Goal: Information Seeking & Learning: Learn about a topic

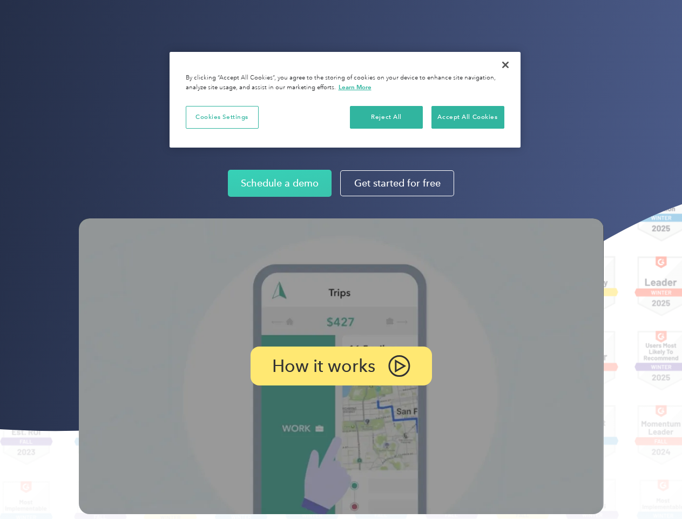
click at [341, 259] on img at bounding box center [341, 366] width 525 height 296
click at [341, 366] on p "How it works" at bounding box center [323, 365] width 103 height 13
click at [222, 117] on button "Cookies Settings" at bounding box center [222, 117] width 73 height 23
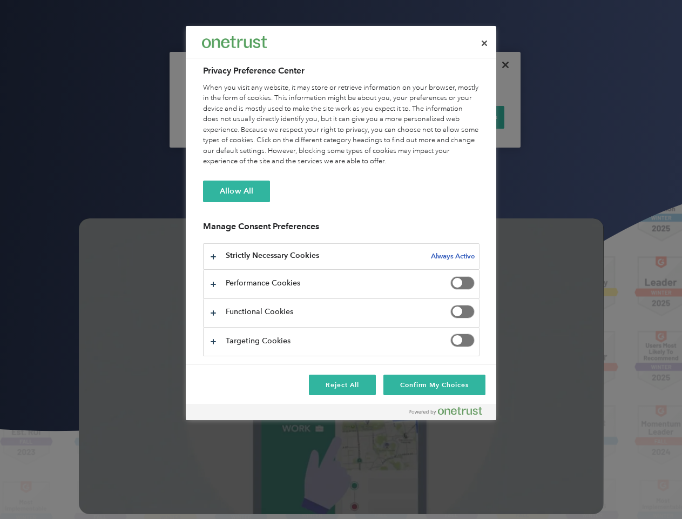
click at [387, 117] on div "When you visit any website, it may store or retrieve information on your browse…" at bounding box center [341, 125] width 277 height 84
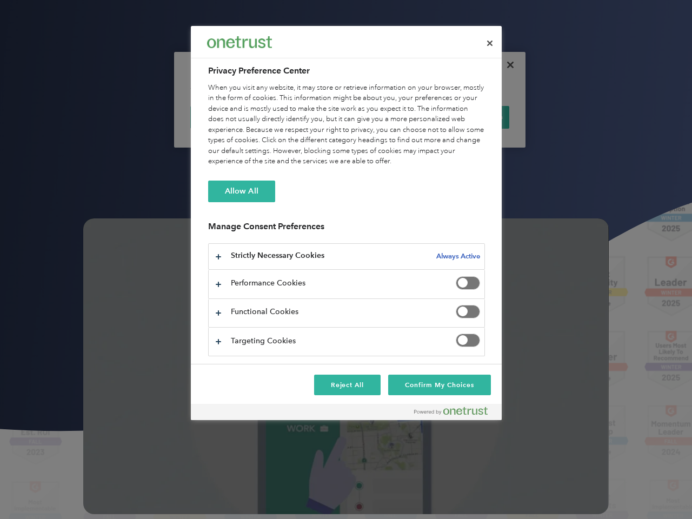
click at [468, 117] on div "When you visit any website, it may store or retrieve information on your browse…" at bounding box center [346, 125] width 277 height 84
click at [506, 65] on div at bounding box center [346, 259] width 692 height 519
